Goal: Information Seeking & Learning: Learn about a topic

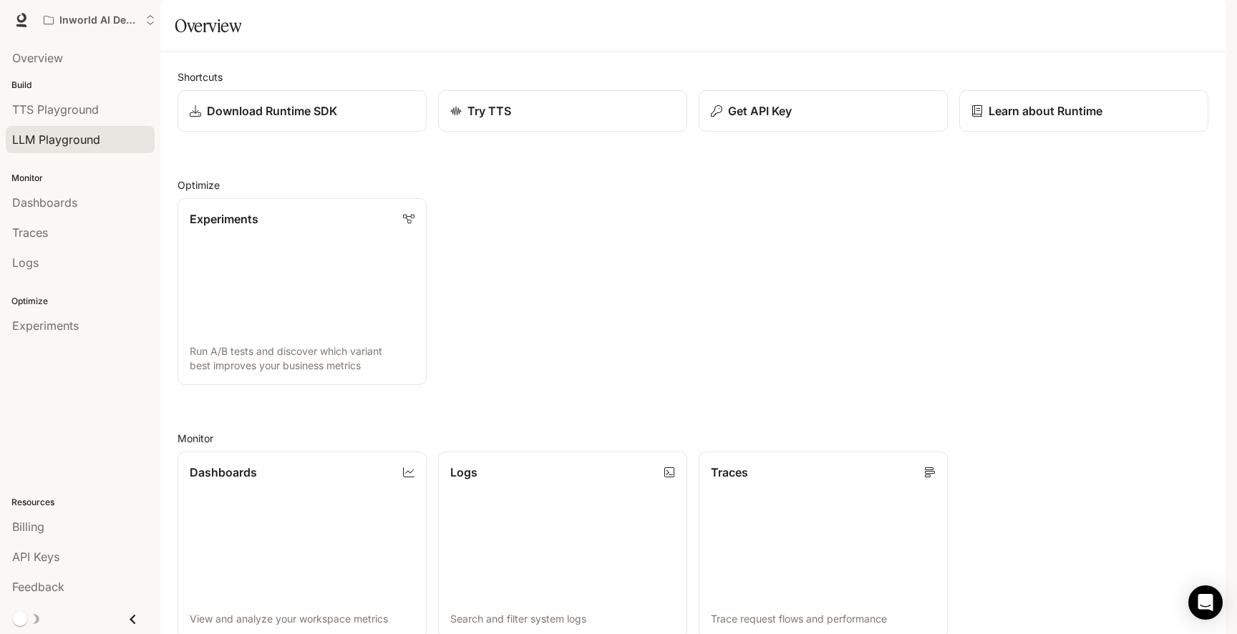
click at [55, 139] on span "LLM Playground" at bounding box center [56, 139] width 88 height 17
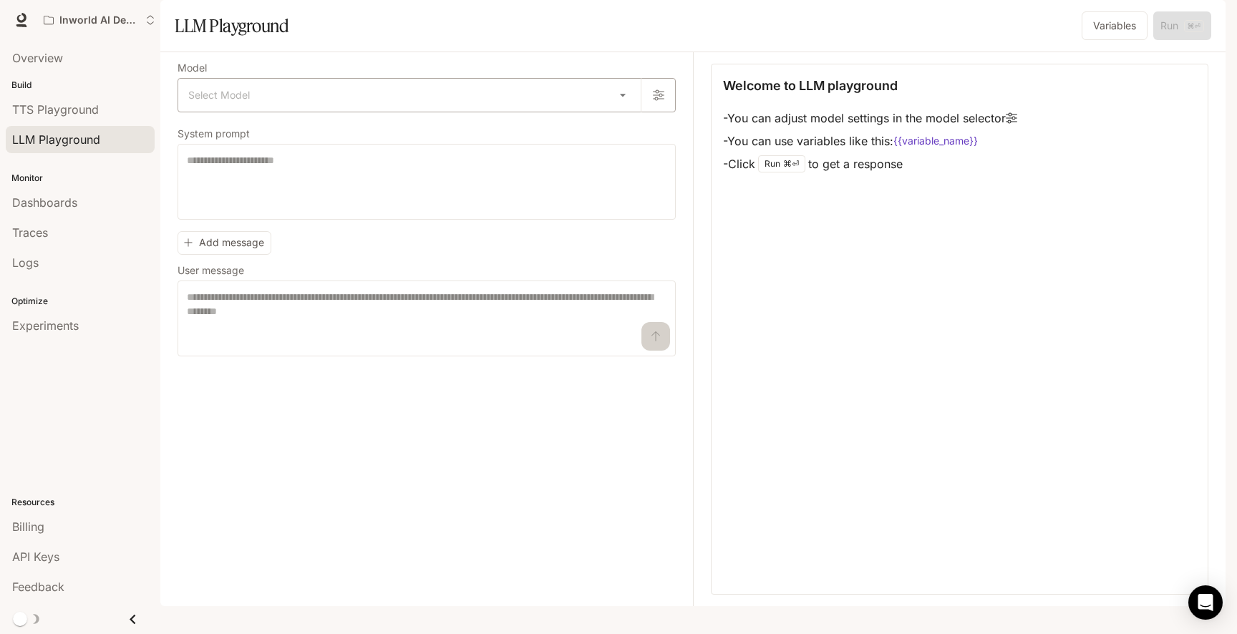
click at [266, 133] on body "Skip to main content Inworld AI Demos TTS TTS Runtime Runtime Documentation Doc…" at bounding box center [618, 317] width 1237 height 634
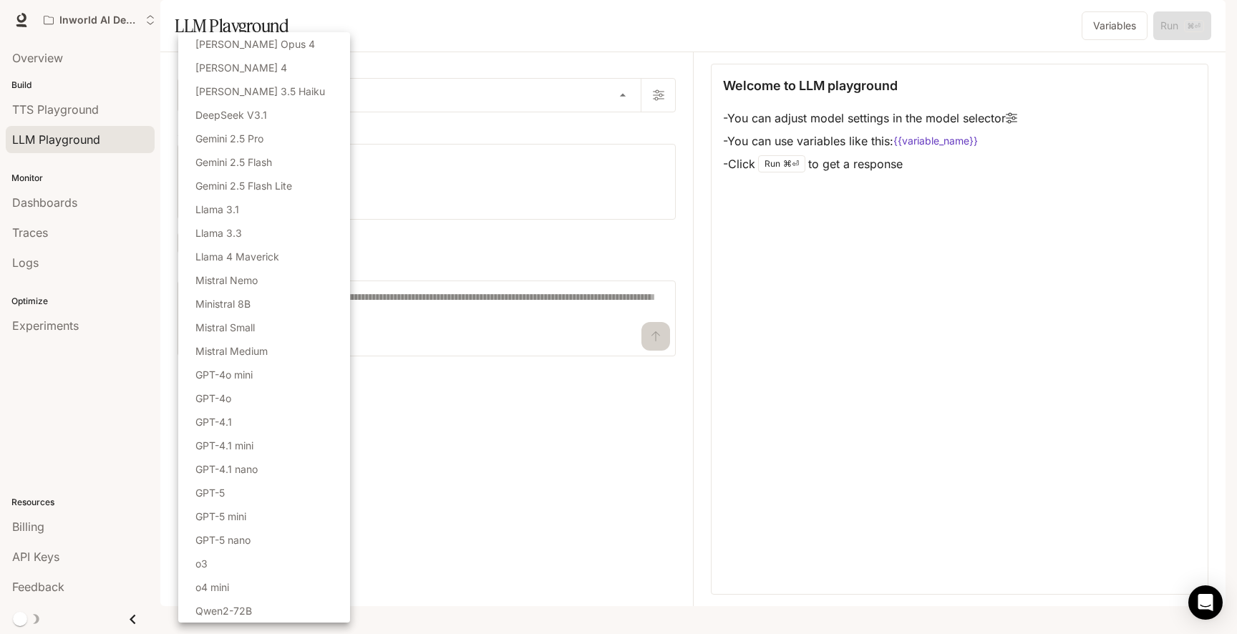
click at [264, 385] on li "GPT-4o mini" at bounding box center [264, 375] width 172 height 24
type input "**********"
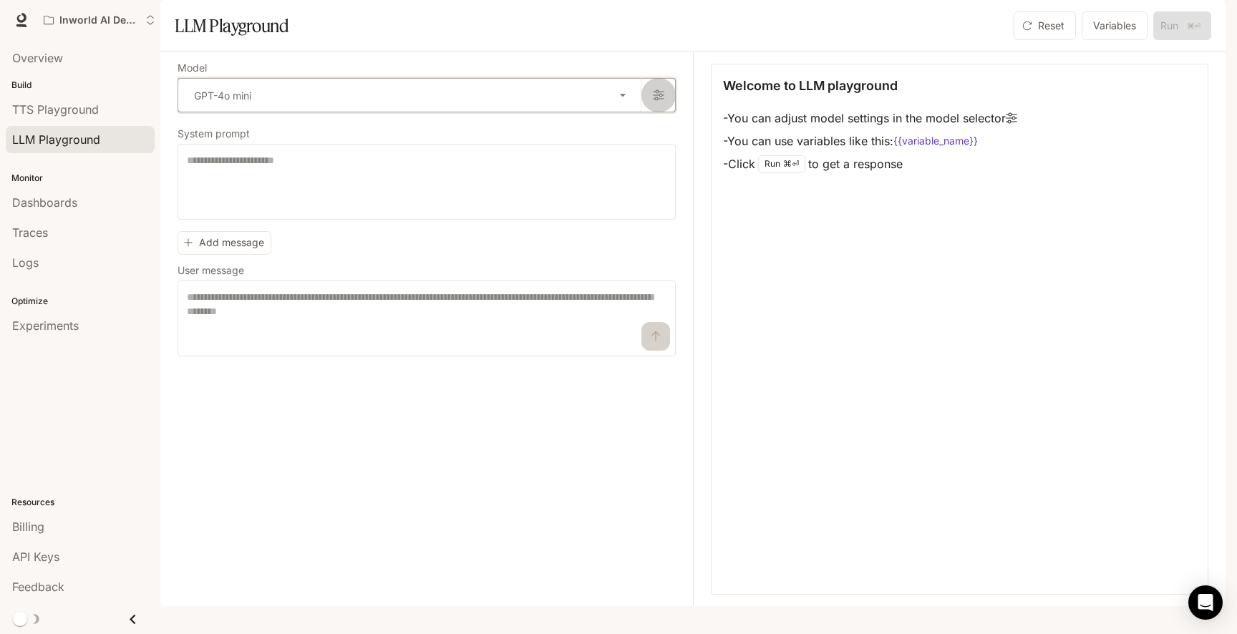
click at [661, 101] on icon "button" at bounding box center [658, 95] width 11 height 11
click at [56, 556] on span "API Keys" at bounding box center [35, 557] width 47 height 17
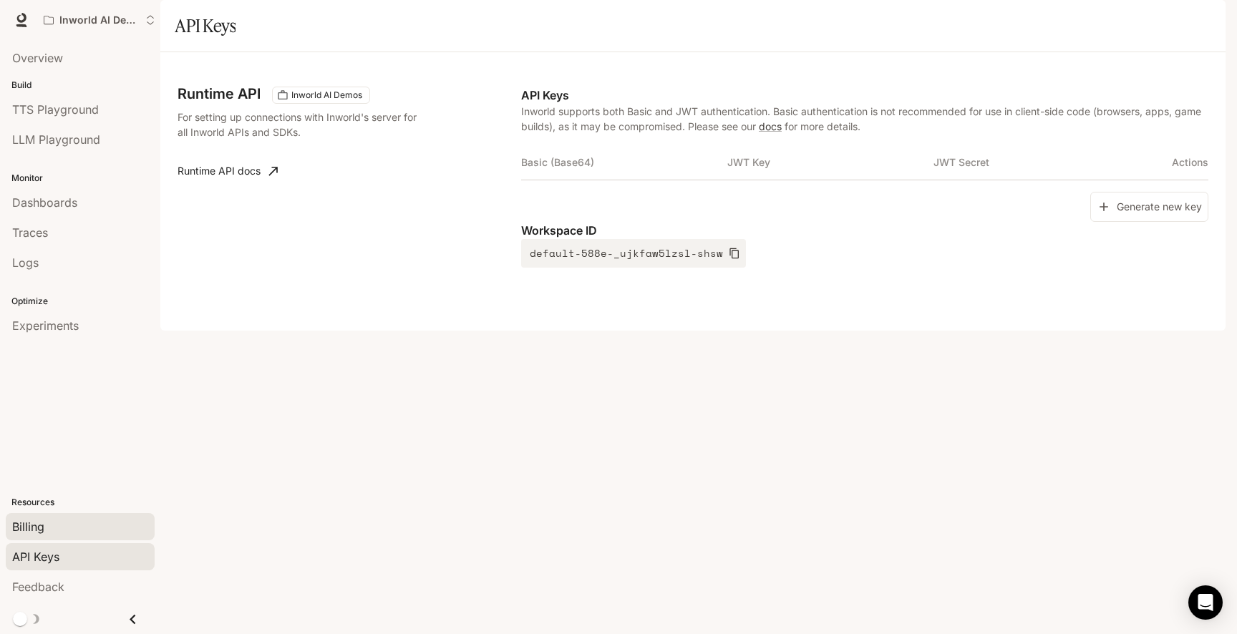
click at [13, 528] on span "Billing" at bounding box center [28, 526] width 32 height 17
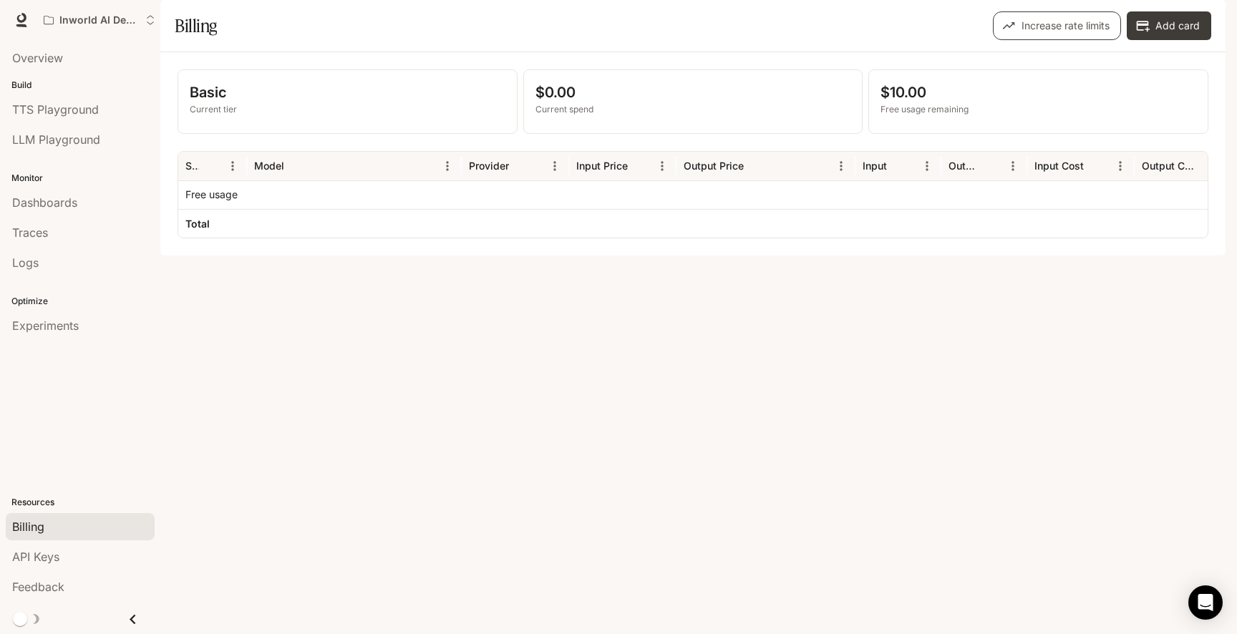
click at [1089, 40] on button "Increase rate limits" at bounding box center [1057, 25] width 128 height 29
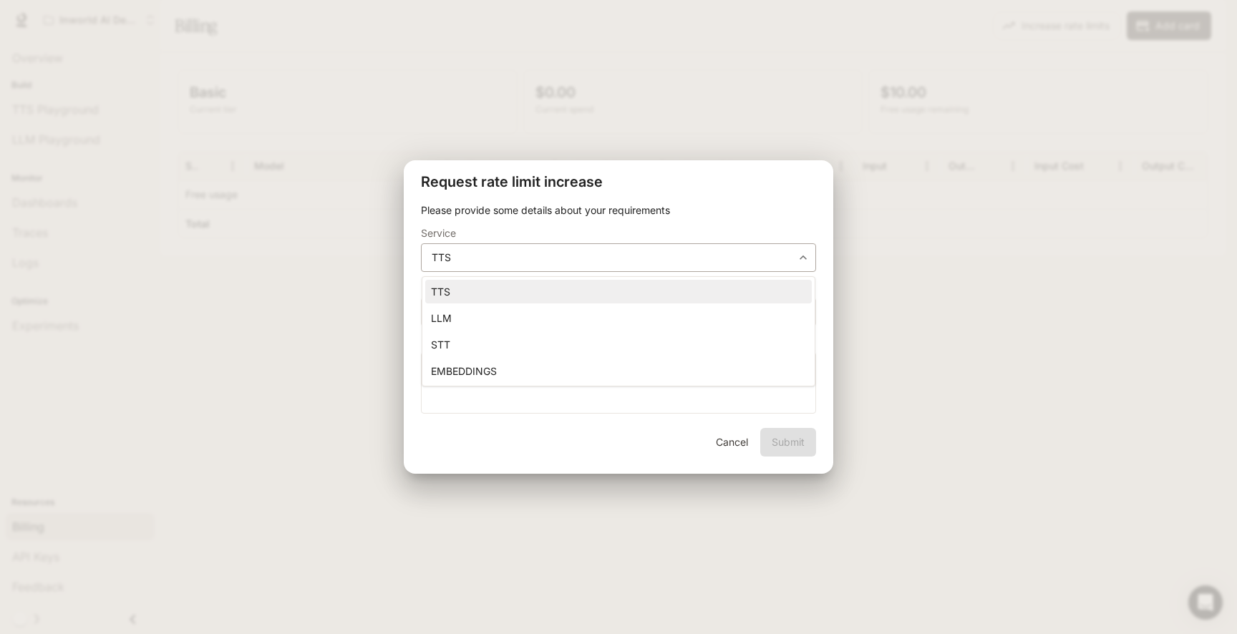
click at [602, 256] on body "**********" at bounding box center [618, 317] width 1237 height 634
click at [733, 445] on div at bounding box center [618, 317] width 1237 height 634
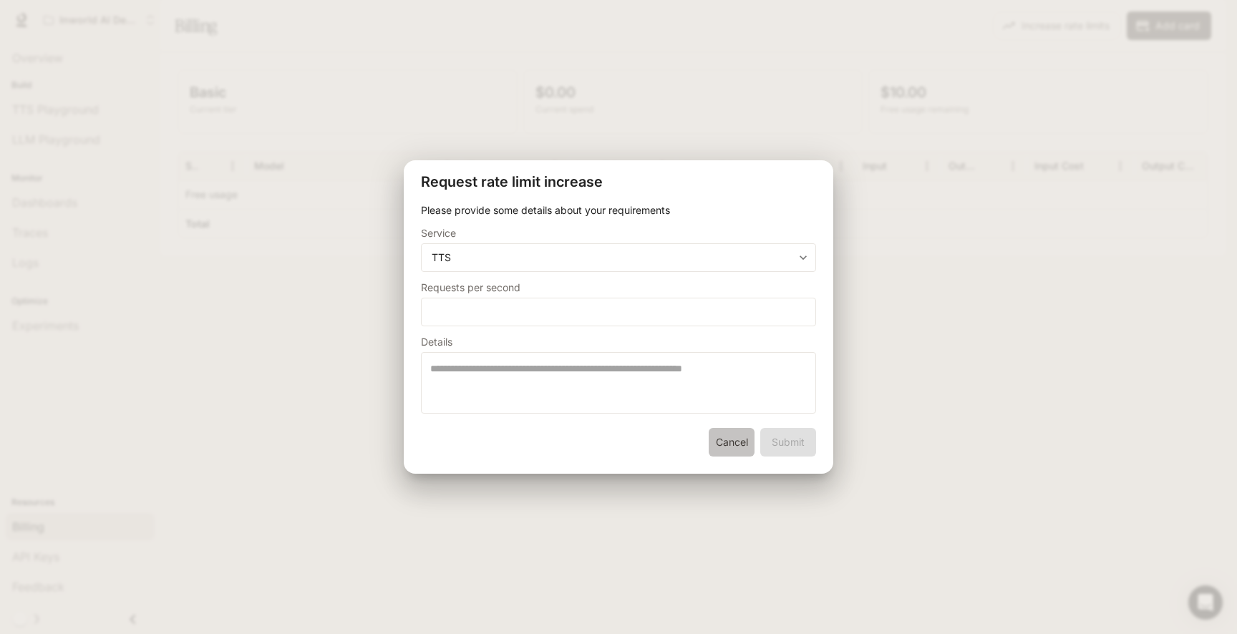
click at [729, 440] on button "Cancel" at bounding box center [732, 442] width 46 height 29
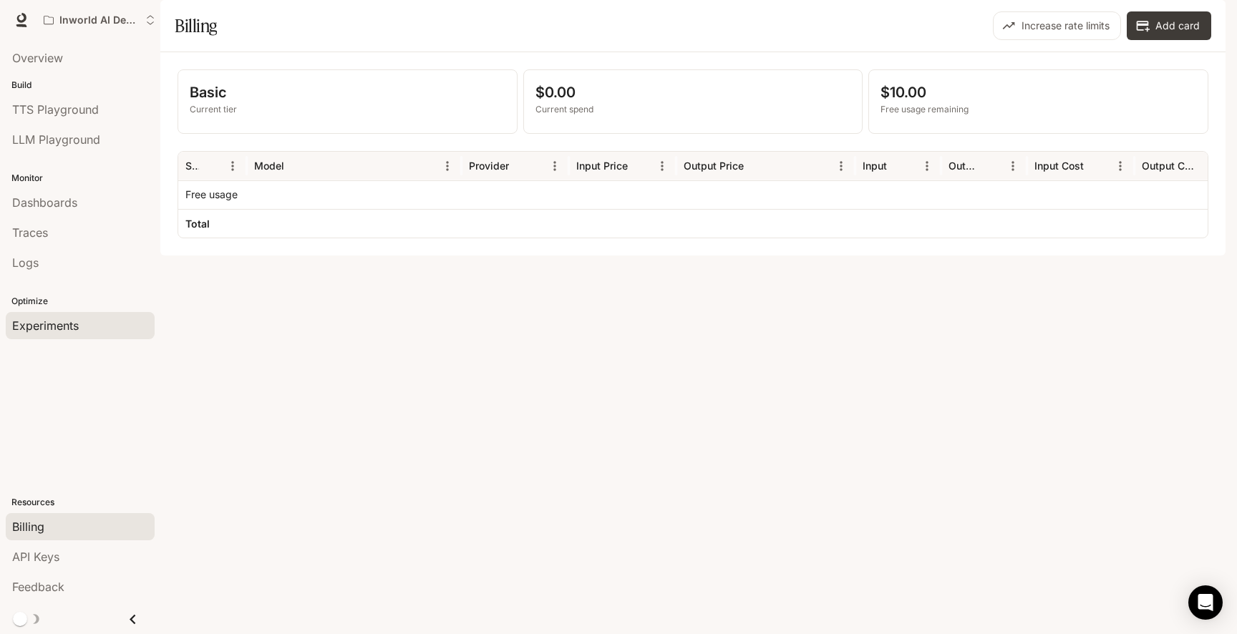
click at [61, 334] on span "Experiments" at bounding box center [45, 325] width 67 height 17
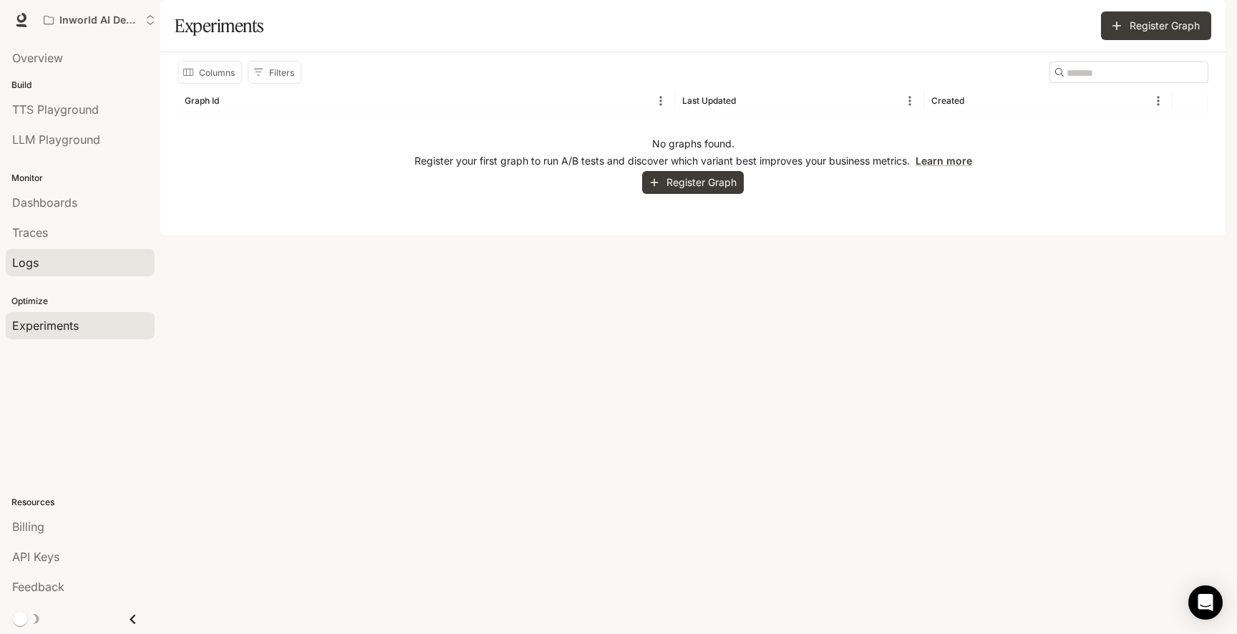
click at [59, 259] on div "Logs" at bounding box center [80, 262] width 136 height 17
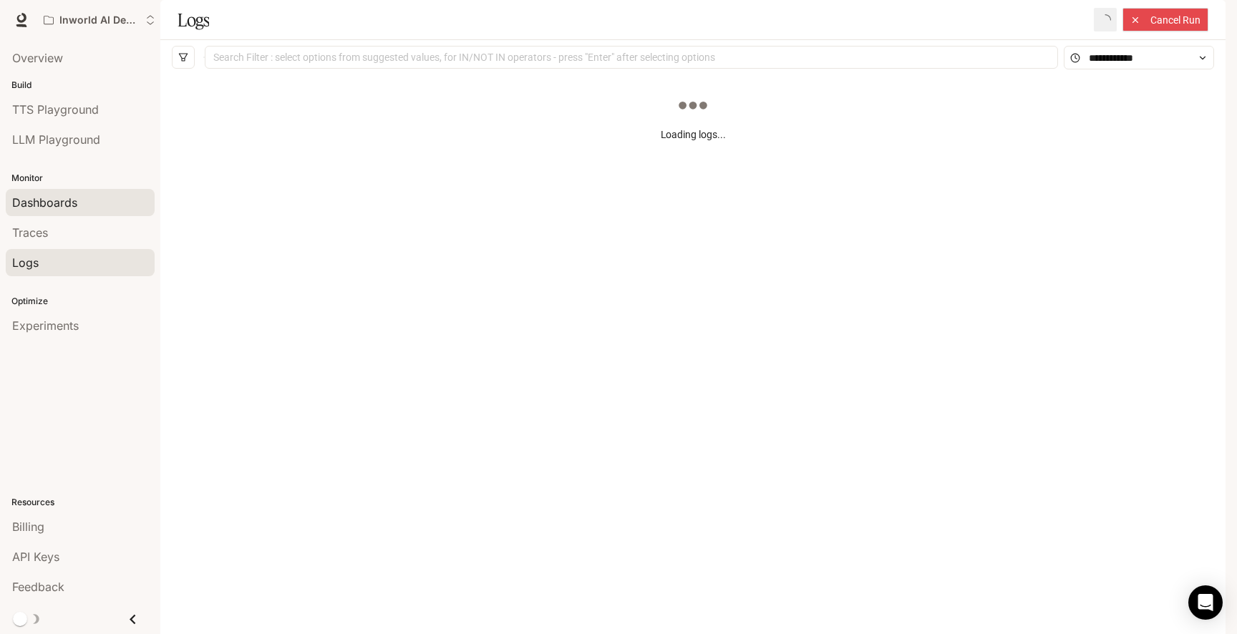
click at [54, 211] on span "Dashboards" at bounding box center [44, 202] width 65 height 17
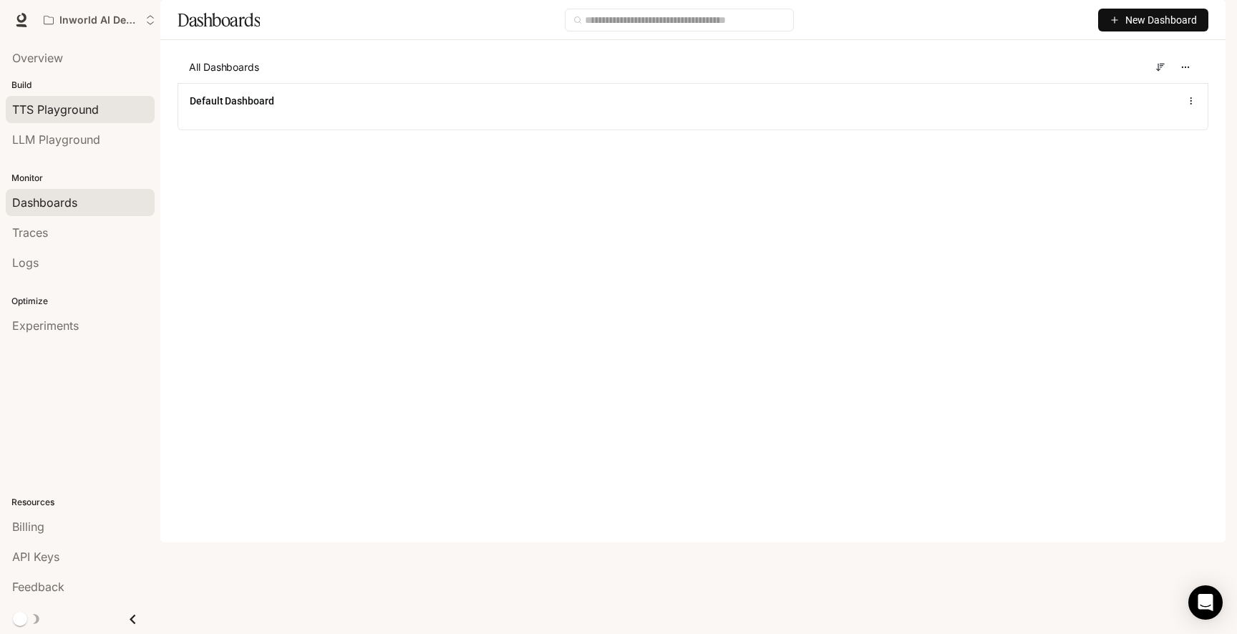
click at [77, 111] on span "TTS Playground" at bounding box center [55, 109] width 87 height 17
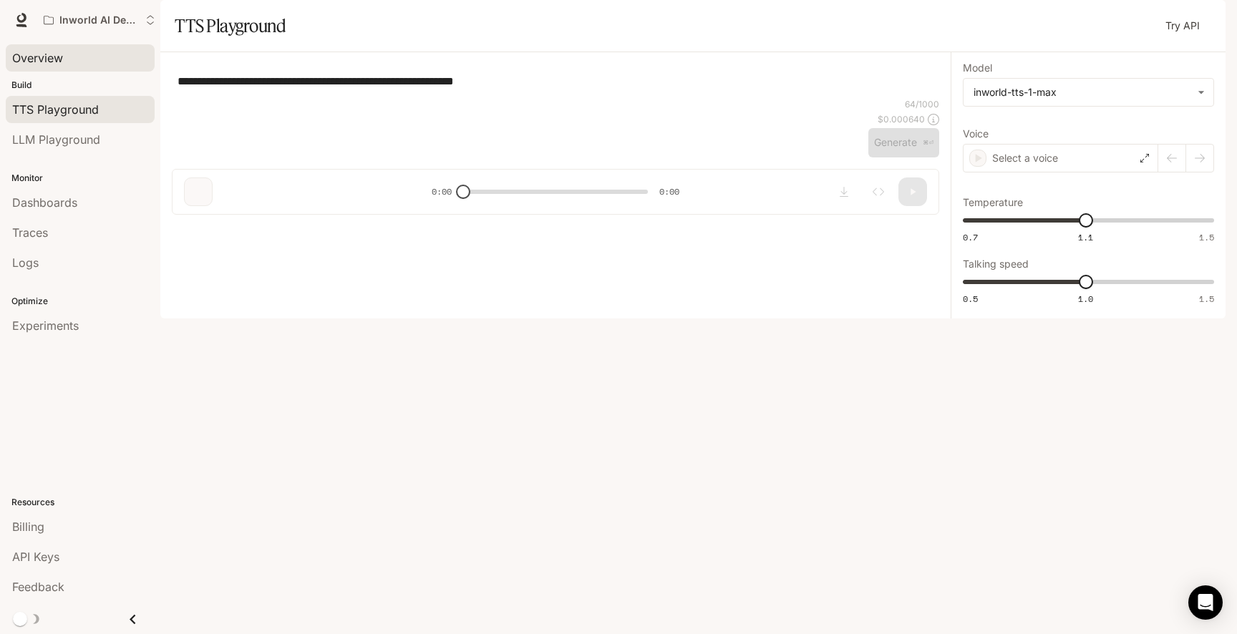
click at [47, 66] on span "Overview" at bounding box center [37, 57] width 51 height 17
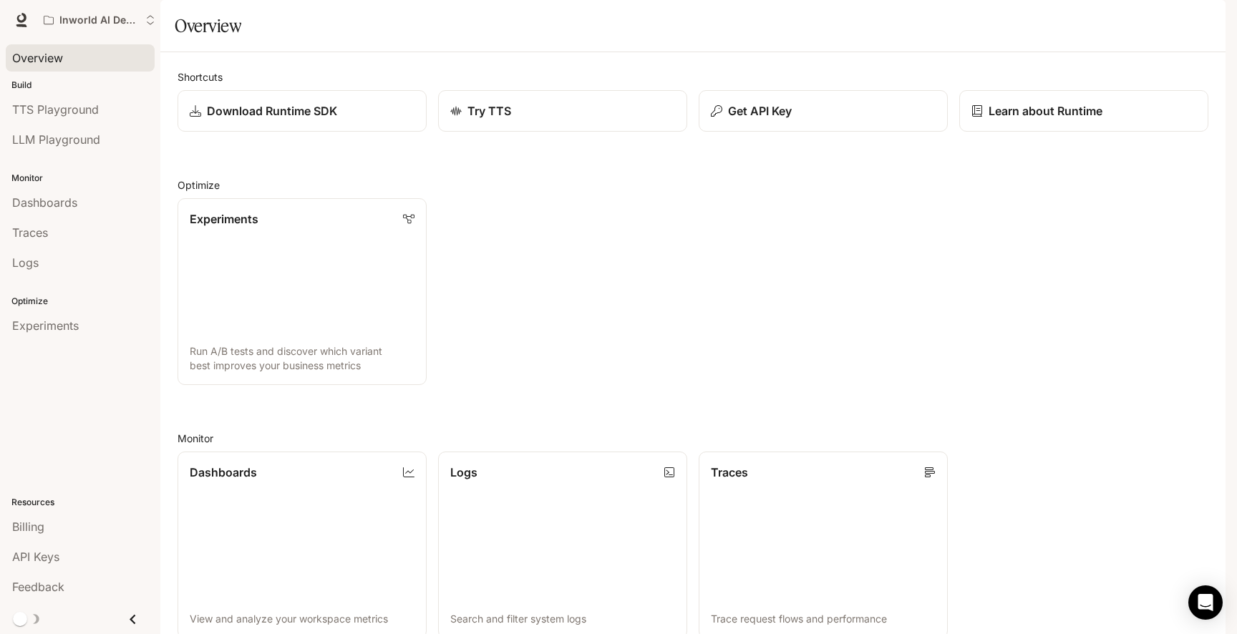
scroll to position [326, 0]
click at [1131, 26] on span "Documentation" at bounding box center [1142, 20] width 71 height 18
